Goal: Task Accomplishment & Management: Use online tool/utility

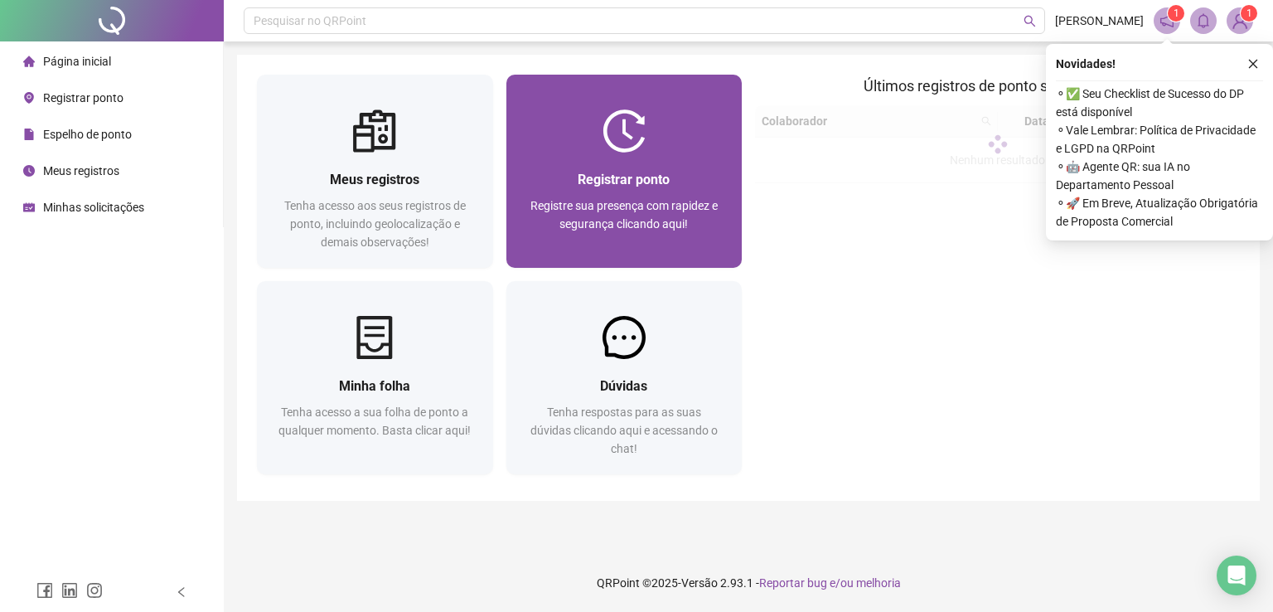
click at [610, 172] on span "Registrar ponto" at bounding box center [624, 180] width 92 height 16
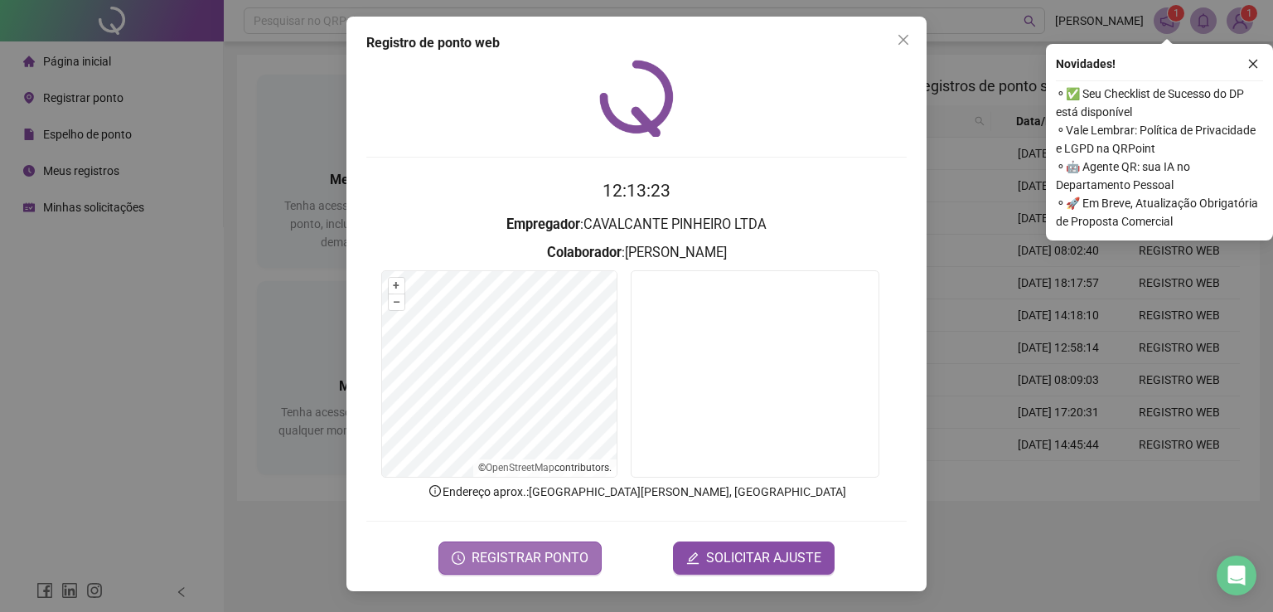
click at [555, 562] on span "REGISTRAR PONTO" at bounding box center [530, 558] width 117 height 20
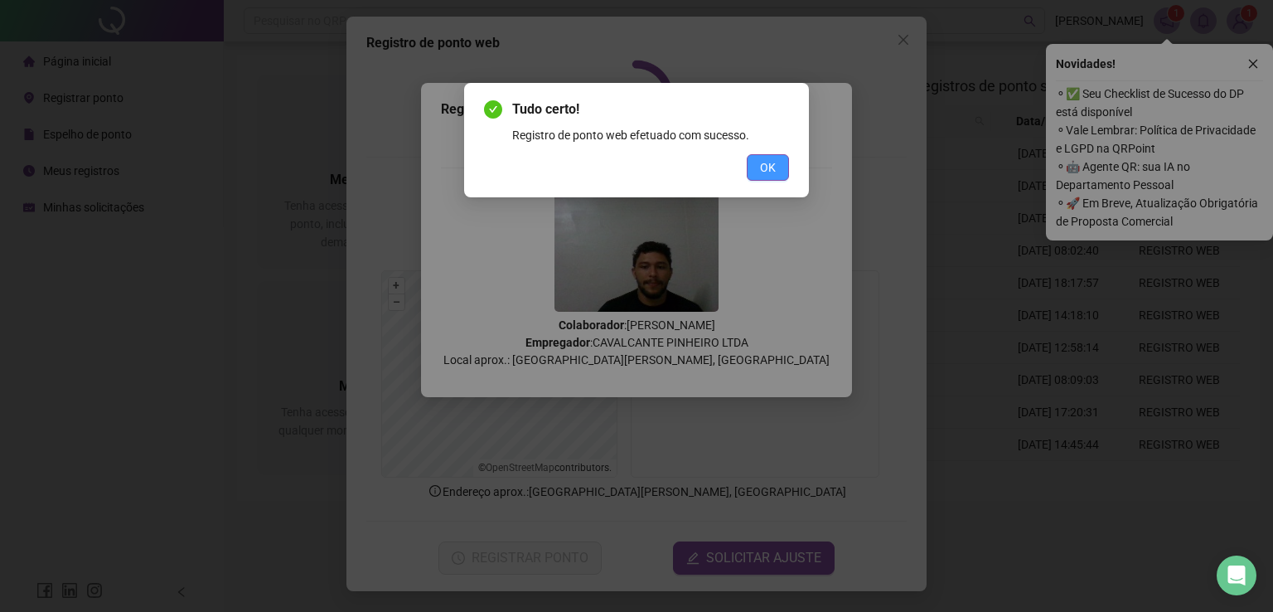
click at [782, 165] on button "OK" at bounding box center [768, 167] width 42 height 27
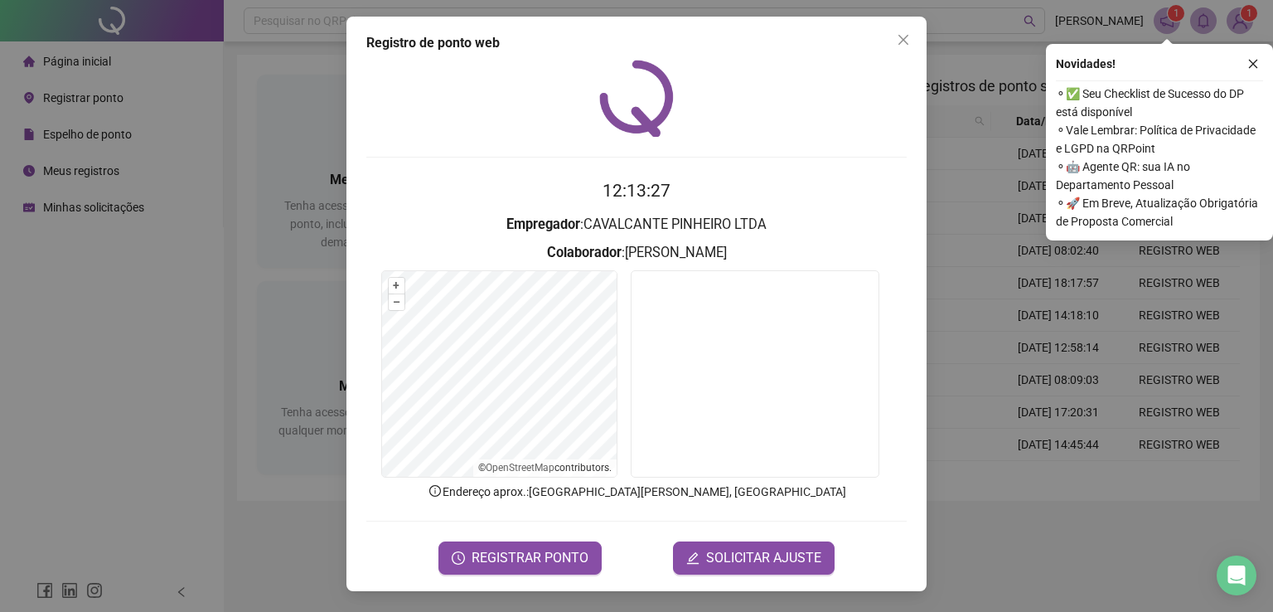
click at [890, 38] on span "Close" at bounding box center [903, 39] width 27 height 13
